Goal: Task Accomplishment & Management: Manage account settings

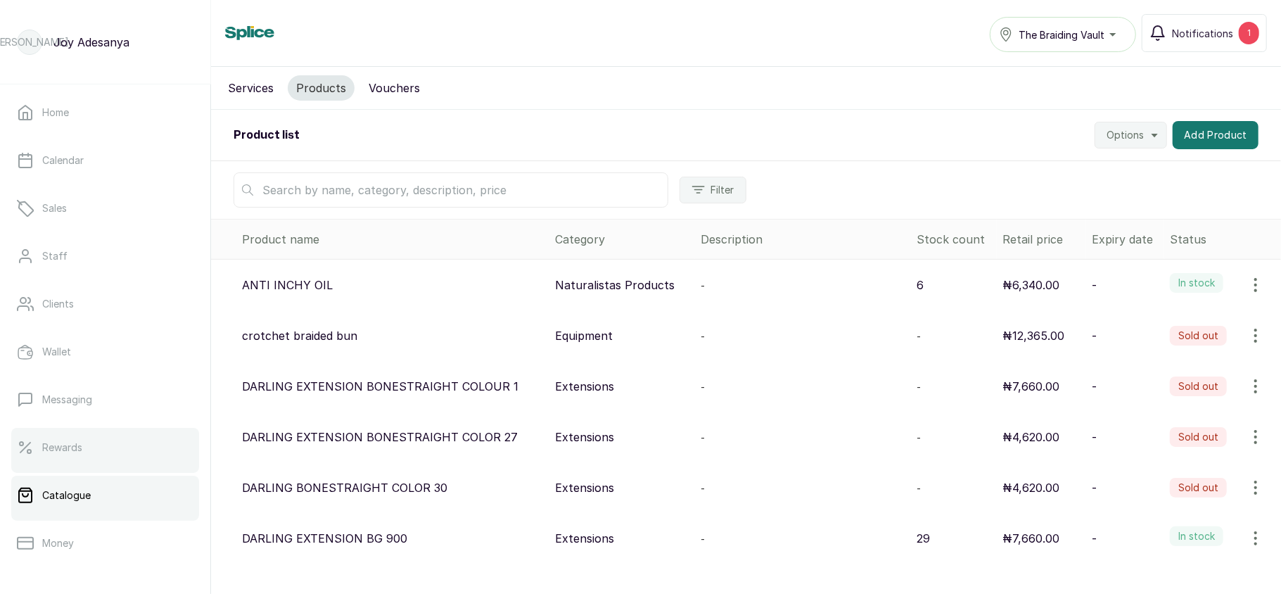
scroll to position [203, 0]
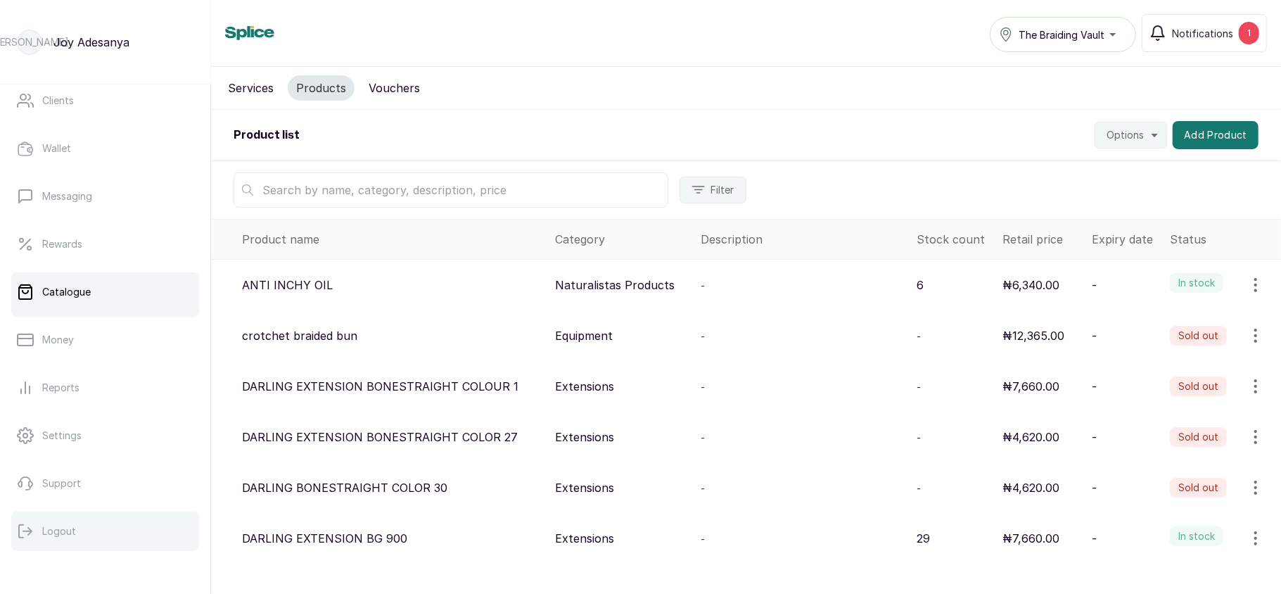
click at [66, 527] on p "Logout" at bounding box center [59, 531] width 34 height 14
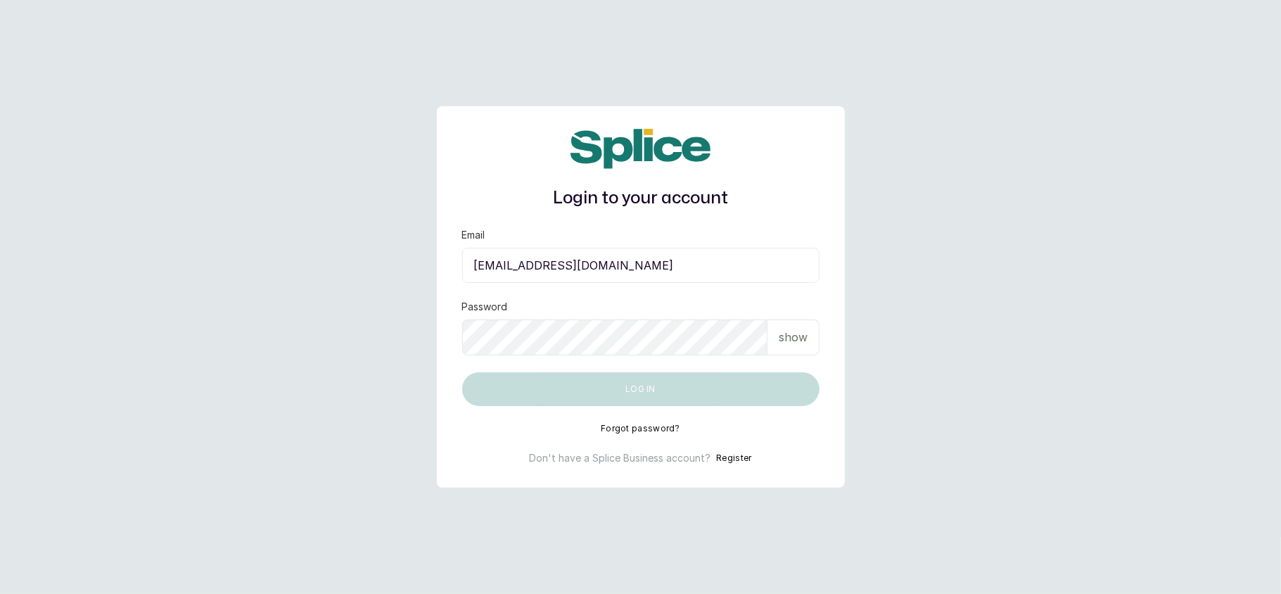
type input "layo@withsplice.com"
click at [792, 331] on p "show" at bounding box center [793, 337] width 29 height 17
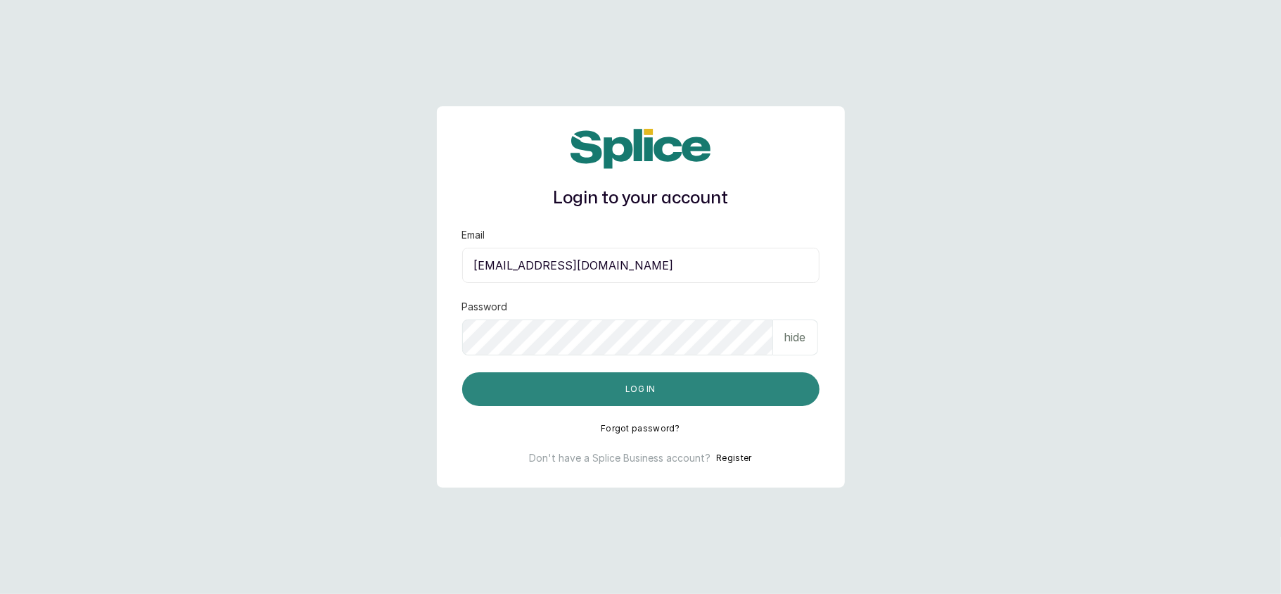
click at [704, 381] on button "Log in" at bounding box center [640, 389] width 357 height 34
